Goal: Task Accomplishment & Management: Use online tool/utility

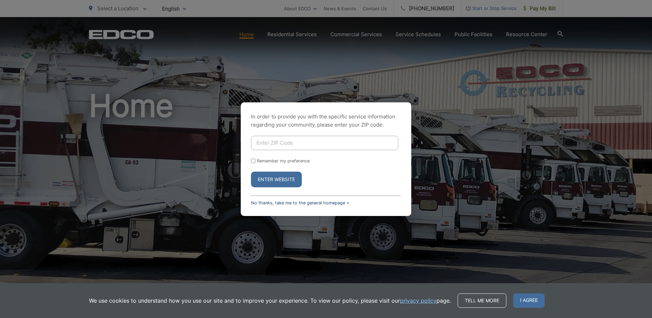
click at [263, 204] on link "No thanks, take me to the general homepage >" at bounding box center [300, 202] width 98 height 5
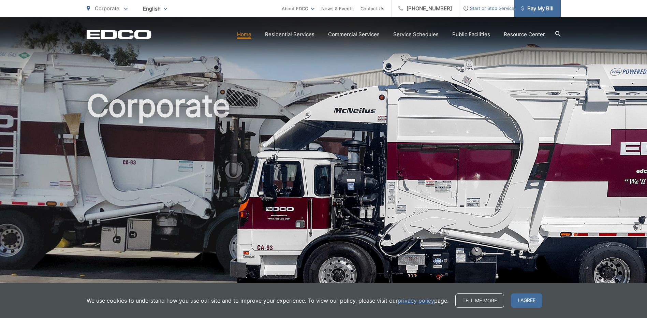
click at [547, 12] on span "Pay My Bill" at bounding box center [537, 8] width 32 height 8
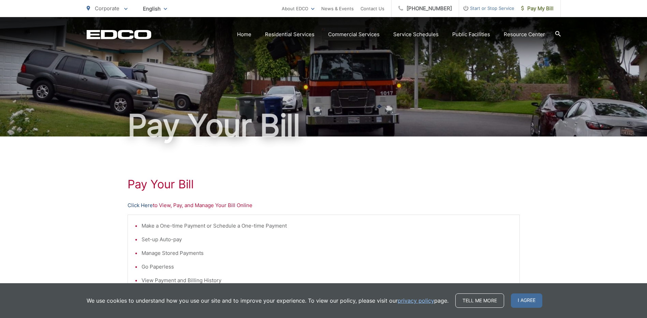
click at [131, 204] on link "Click Here" at bounding box center [140, 205] width 25 height 8
